Goal: Information Seeking & Learning: Learn about a topic

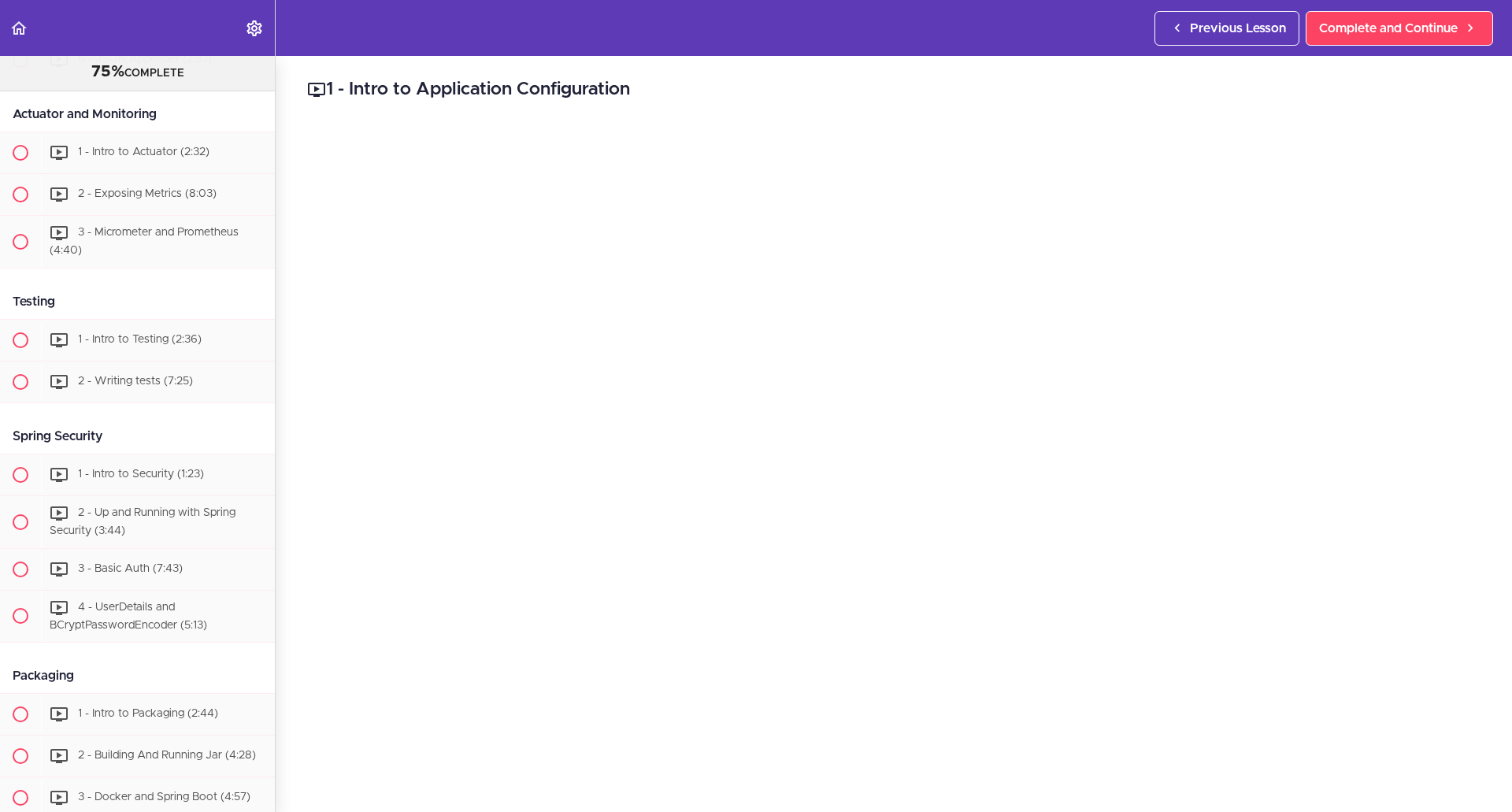
scroll to position [6535, 0]
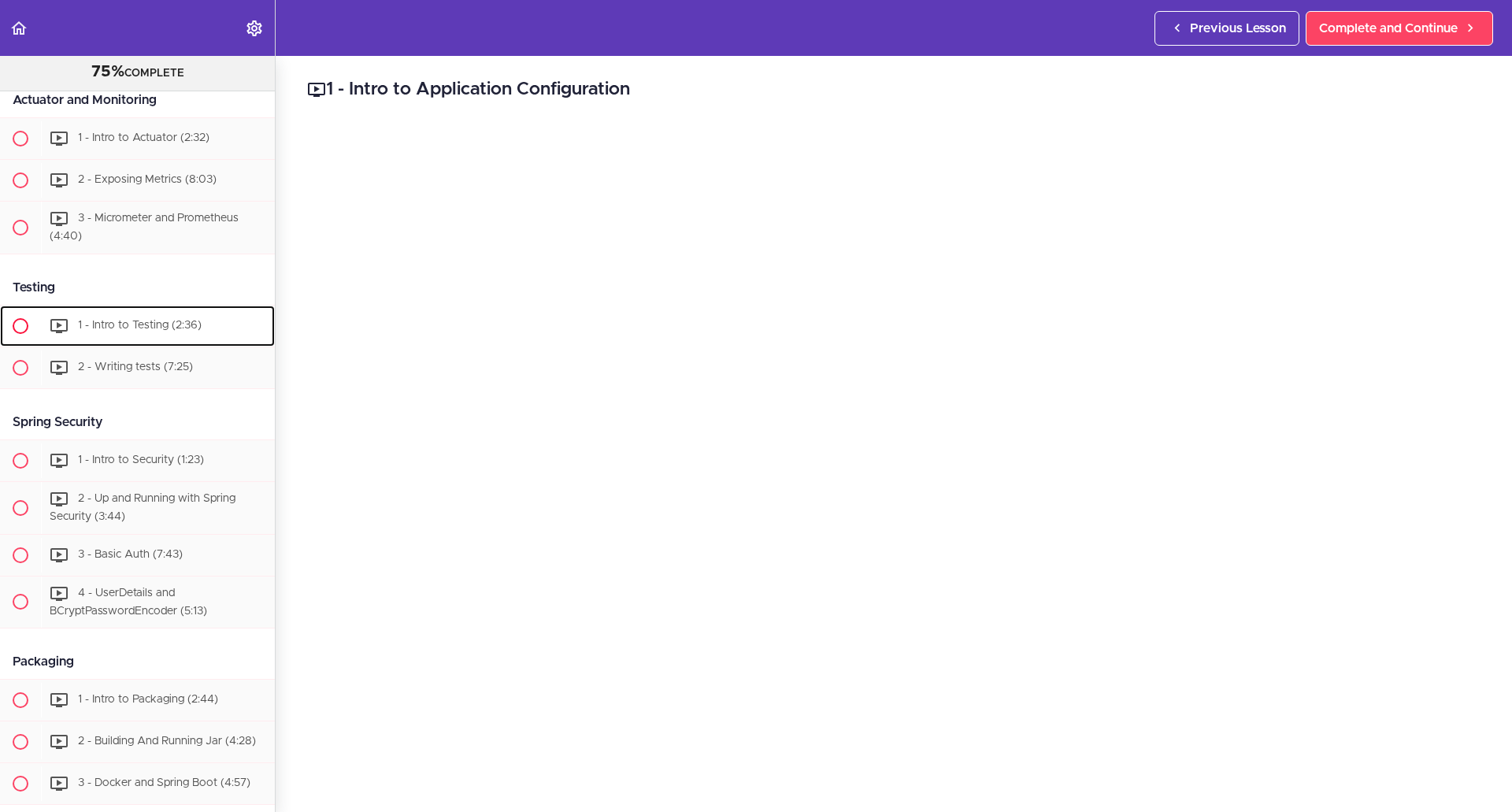
click at [128, 331] on span "1 - Intro to Testing (2:36)" at bounding box center [139, 325] width 123 height 11
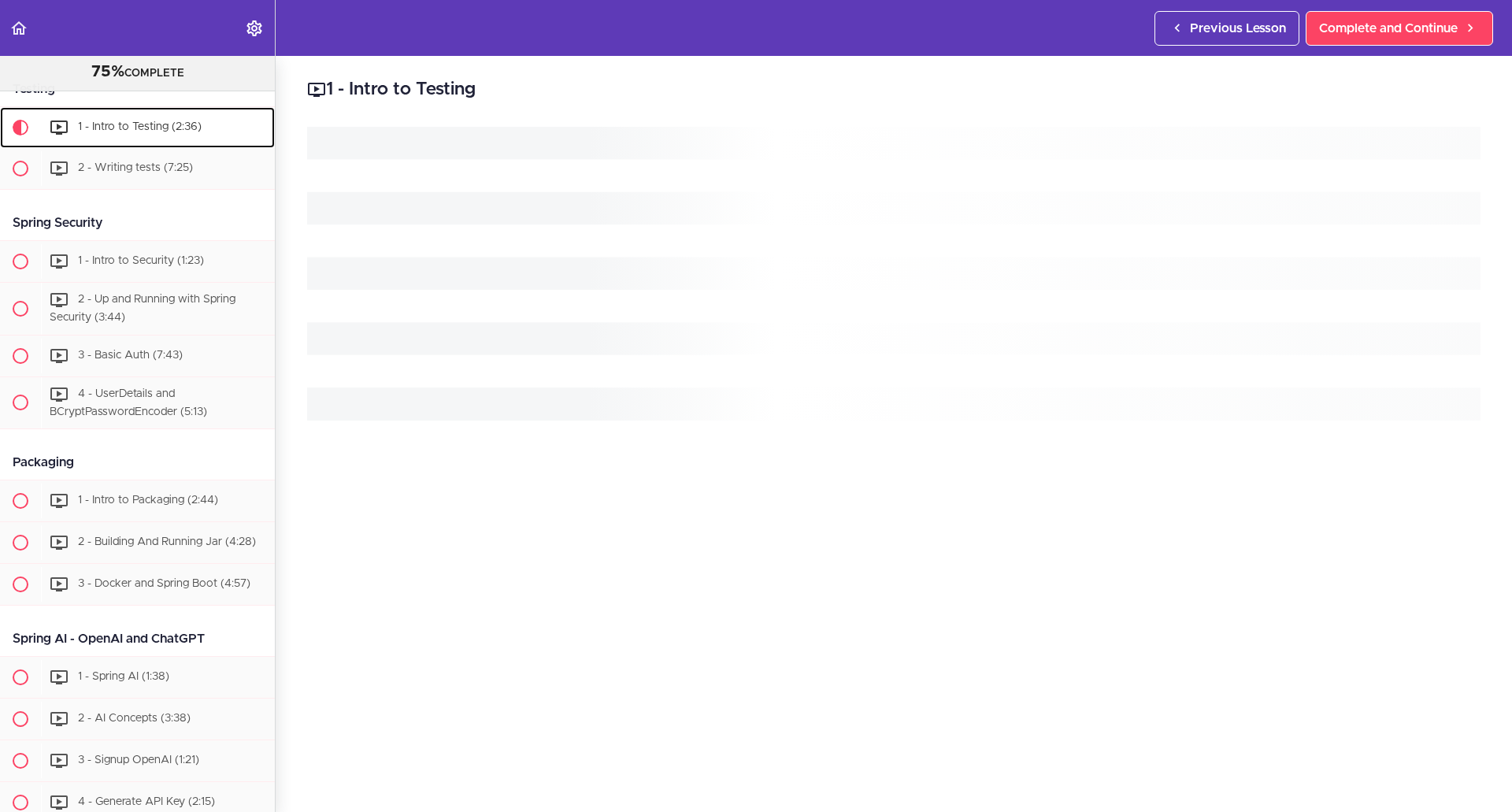
scroll to position [6824, 0]
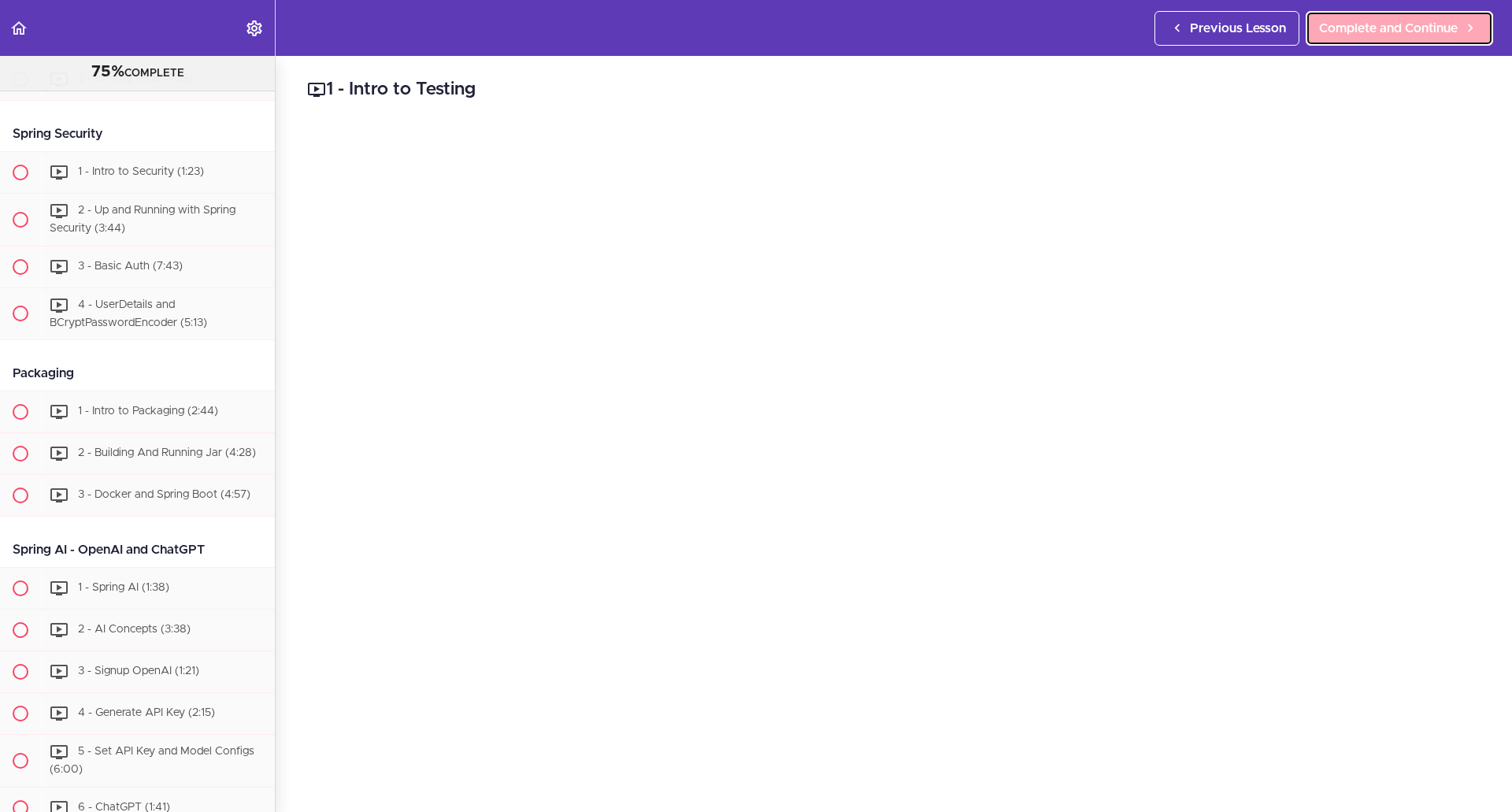
click at [1404, 29] on span "Complete and Continue" at bounding box center [1389, 28] width 139 height 19
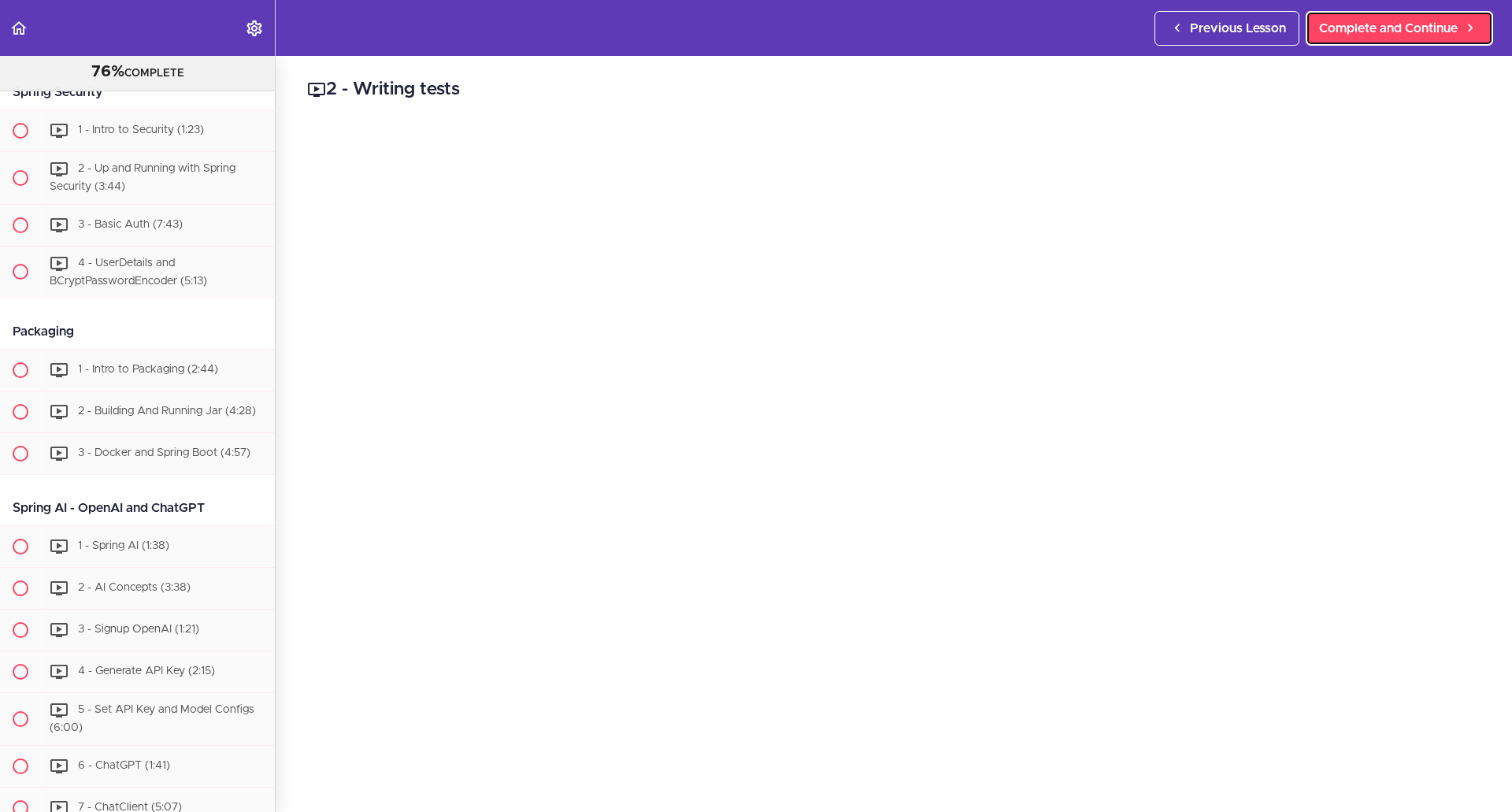
scroll to position [6865, 0]
click at [1441, 22] on span "Complete and Continue" at bounding box center [1389, 28] width 139 height 19
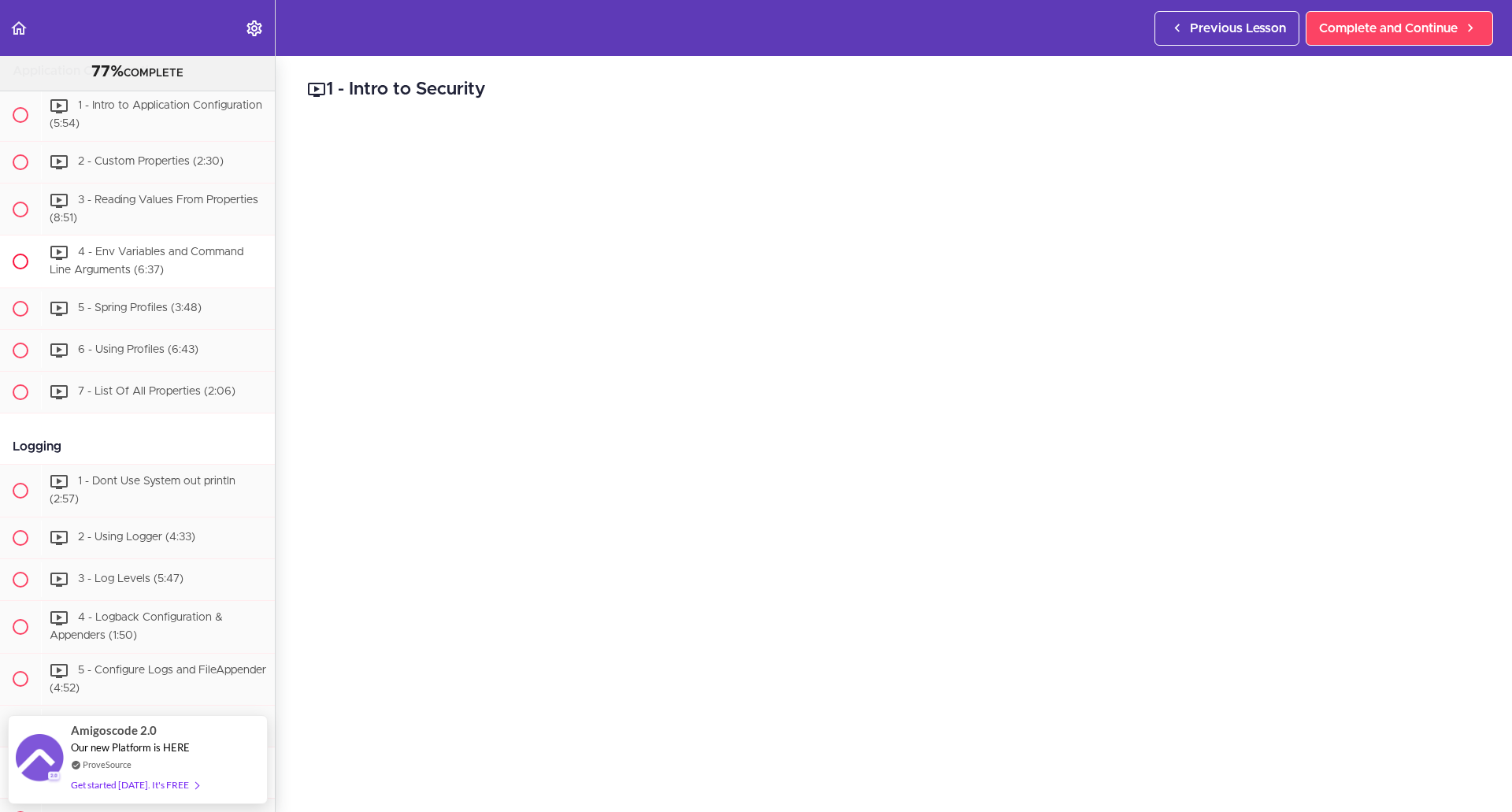
scroll to position [5540, 0]
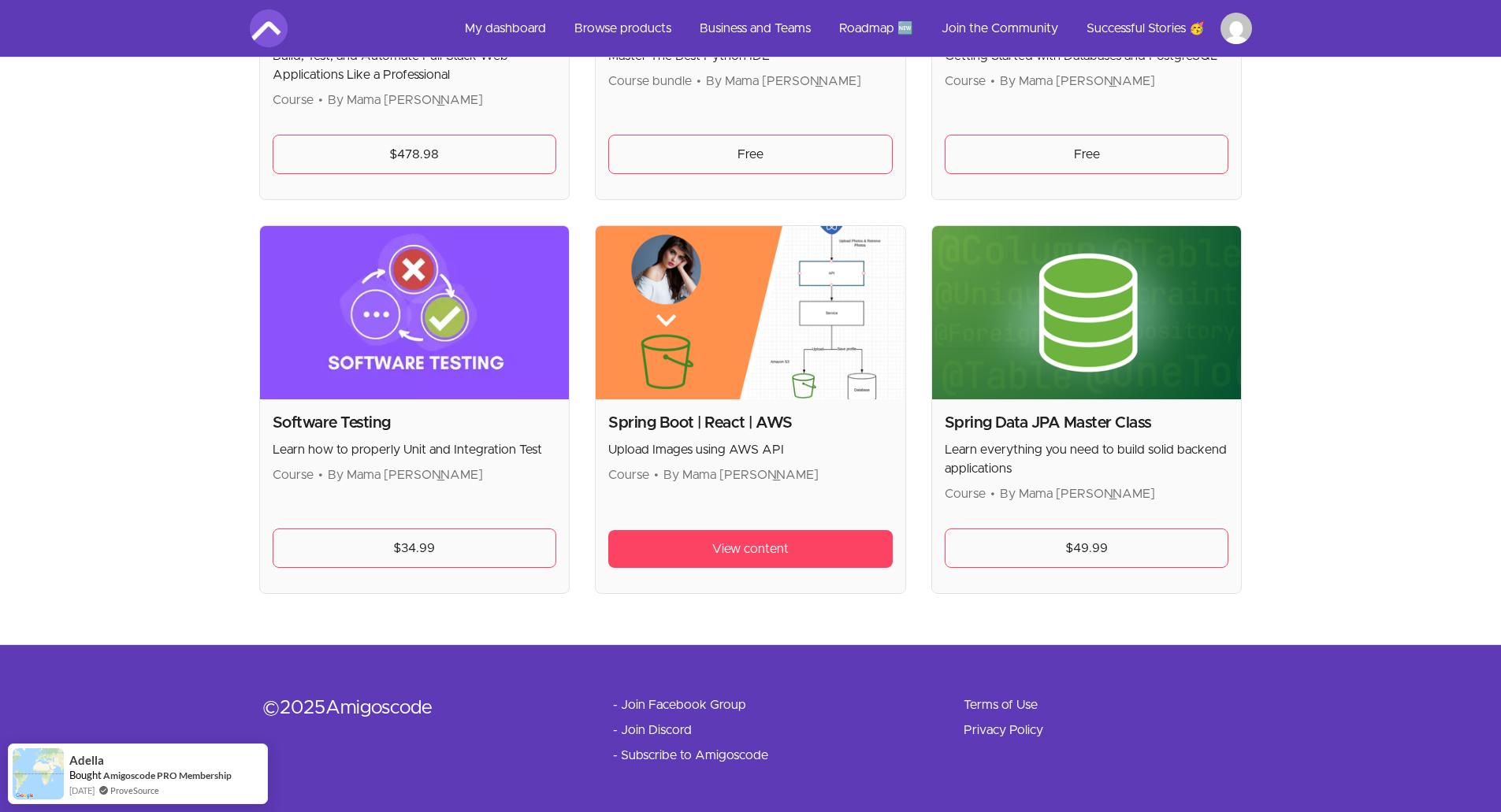
scroll to position [4022, 0]
